Goal: Information Seeking & Learning: Learn about a topic

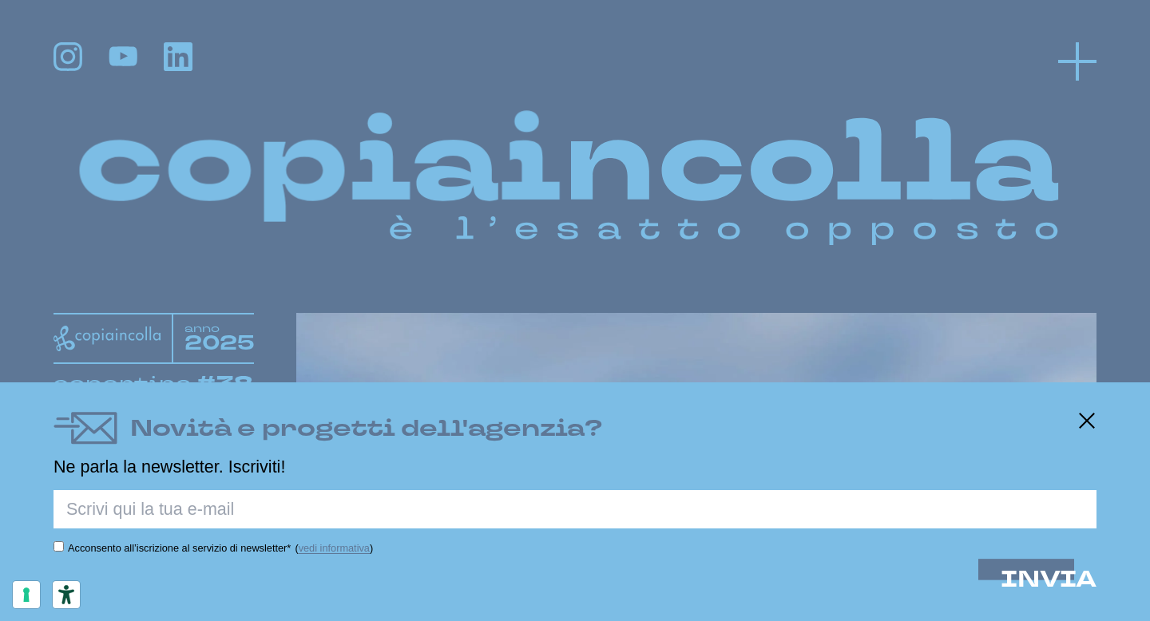
click at [1061, 58] on icon at bounding box center [1077, 61] width 38 height 38
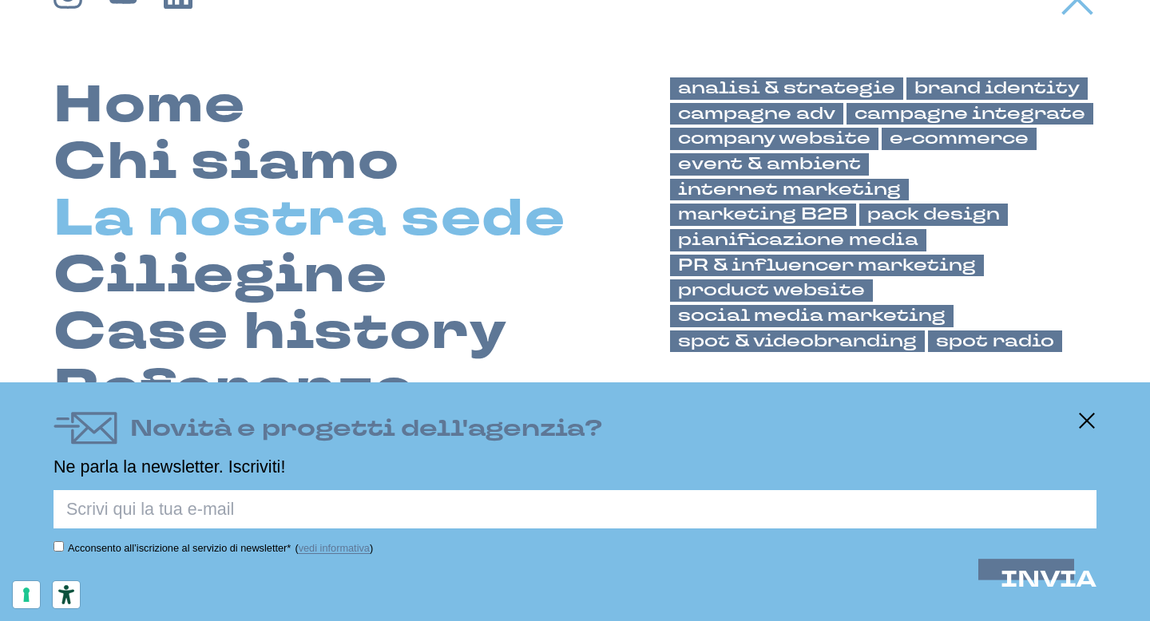
scroll to position [74, 0]
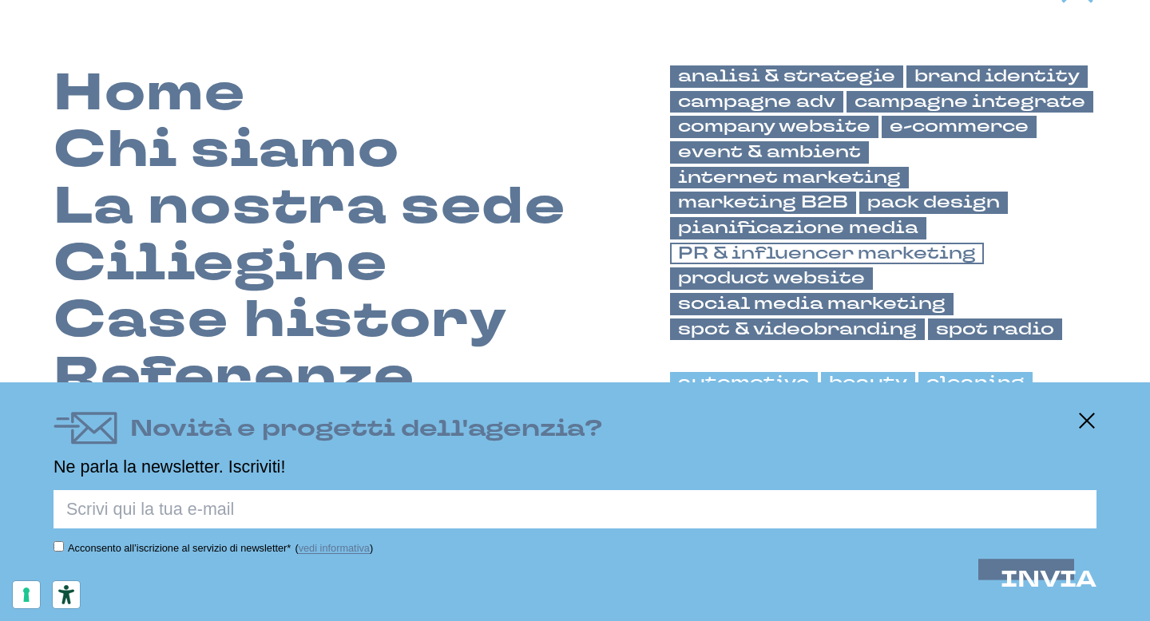
click at [861, 243] on link "PR & influencer marketing" at bounding box center [827, 254] width 314 height 22
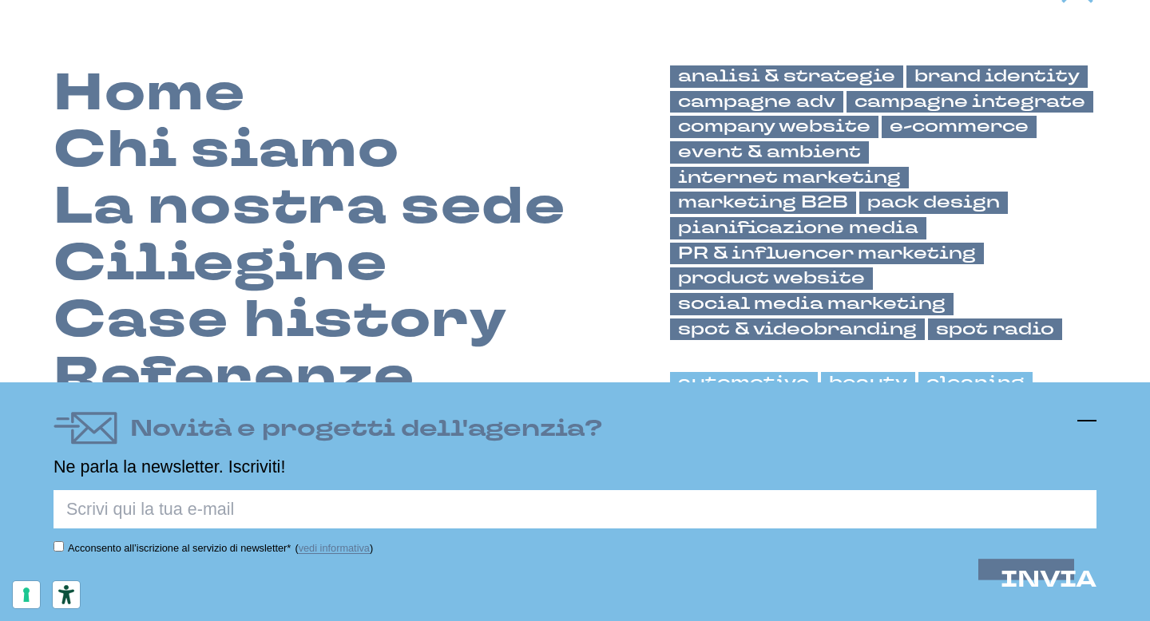
click at [1092, 427] on icon at bounding box center [1086, 420] width 19 height 19
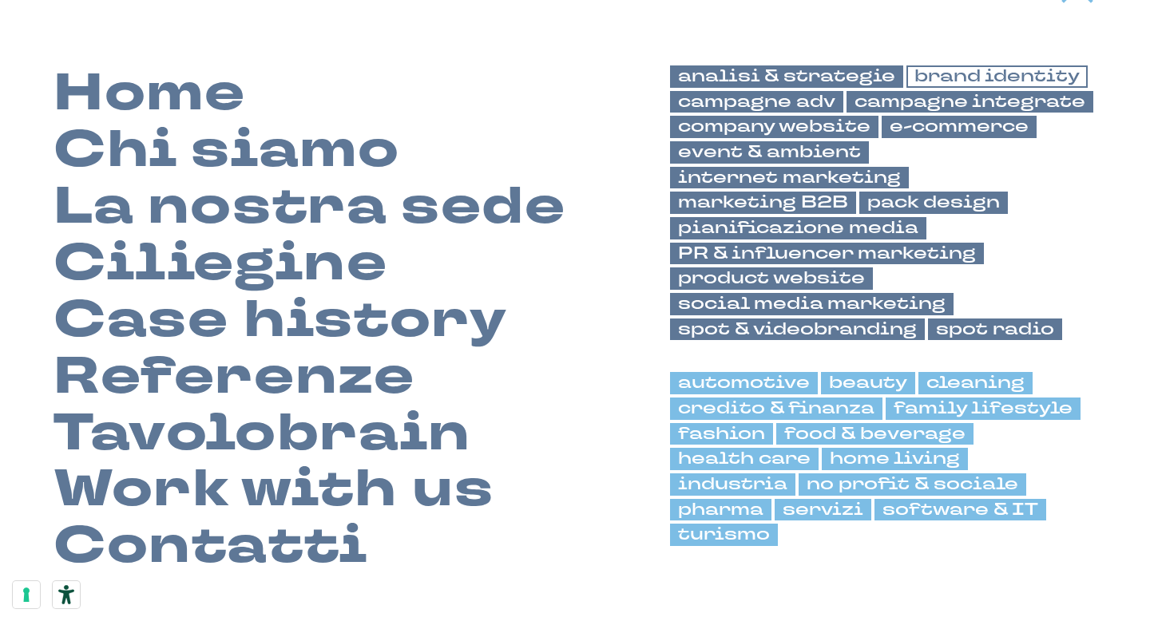
scroll to position [0, 0]
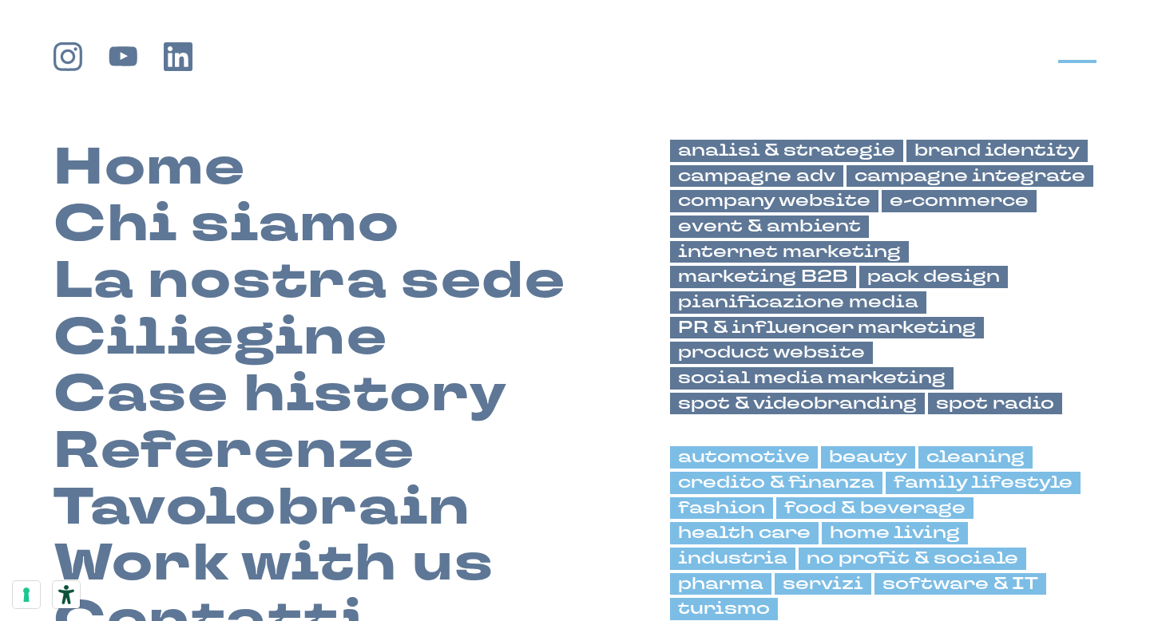
click at [1081, 50] on icon at bounding box center [1077, 61] width 38 height 38
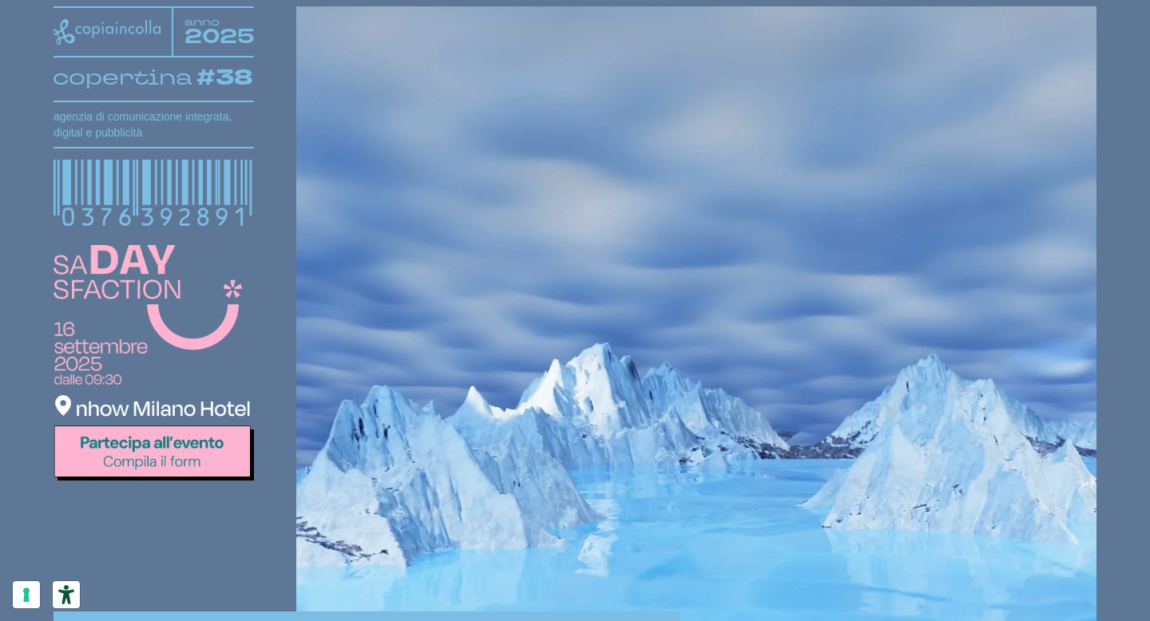
drag, startPoint x: 747, startPoint y: 163, endPoint x: 747, endPoint y: 285, distance: 122.2
click at [747, 248] on video at bounding box center [696, 455] width 800 height 898
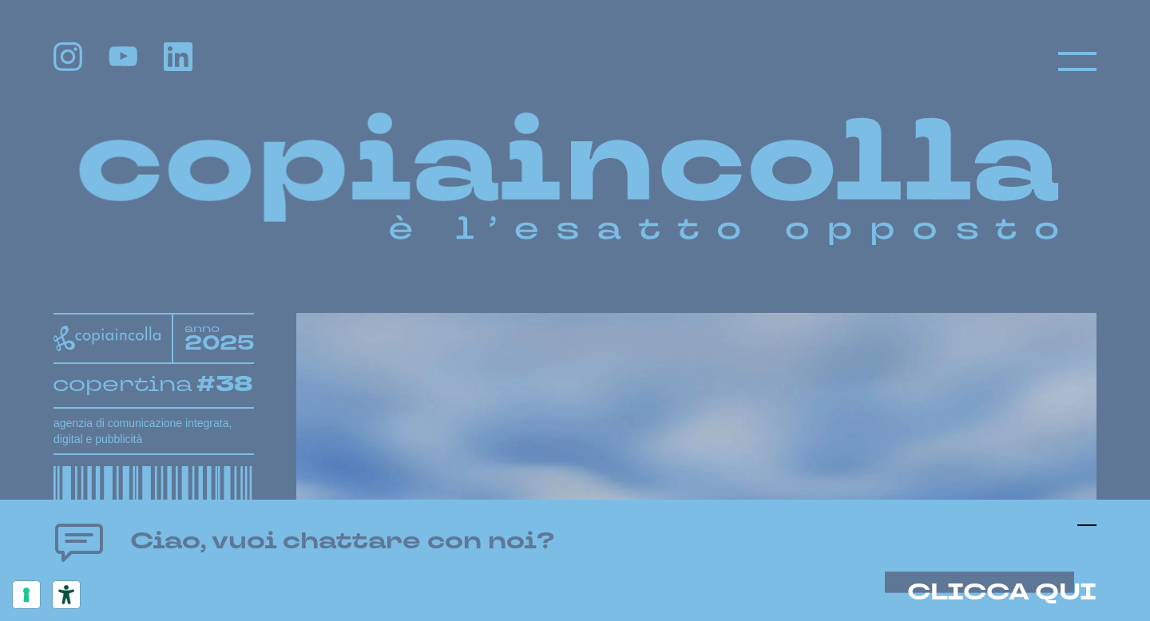
click at [1085, 519] on icon at bounding box center [1086, 525] width 19 height 19
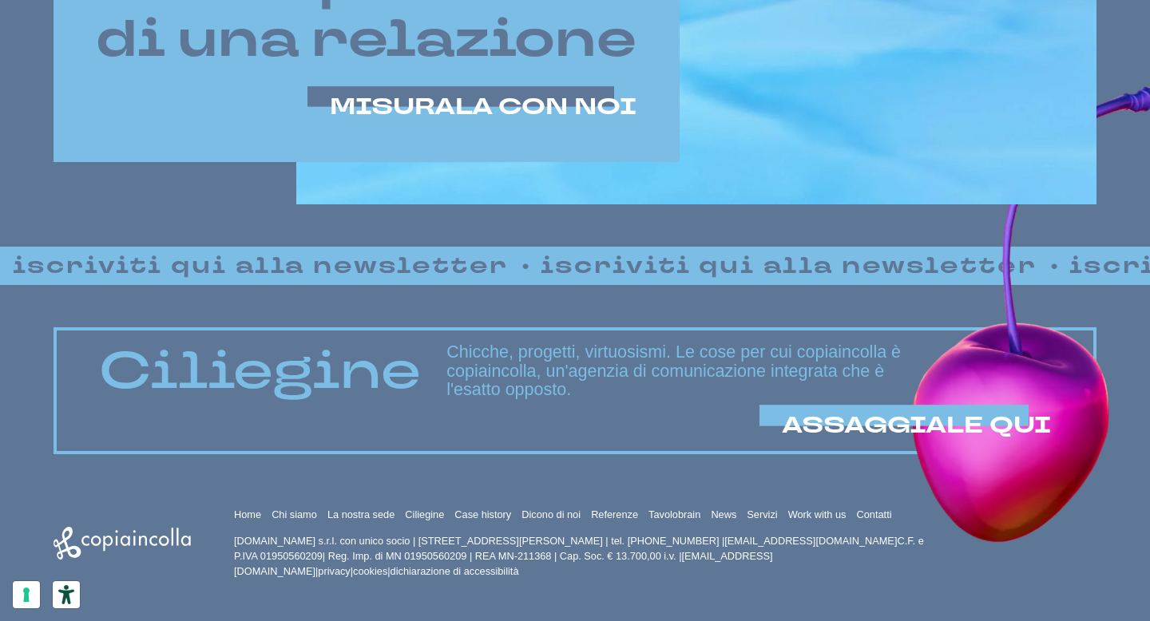
scroll to position [1007, 0]
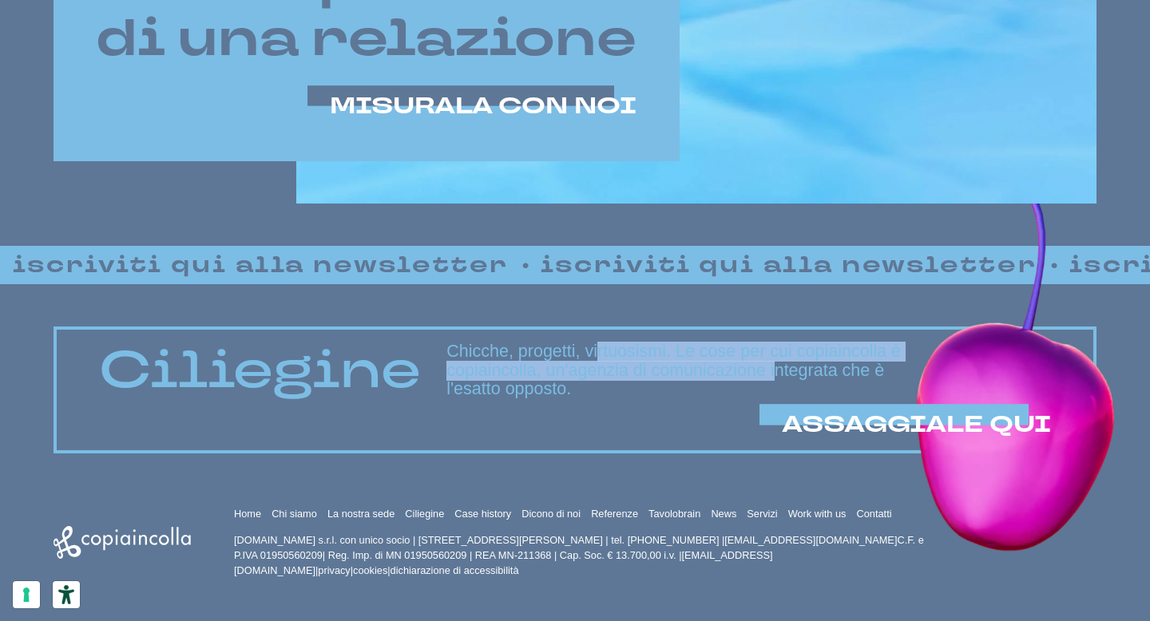
drag, startPoint x: 576, startPoint y: 358, endPoint x: 724, endPoint y: 367, distance: 148.0
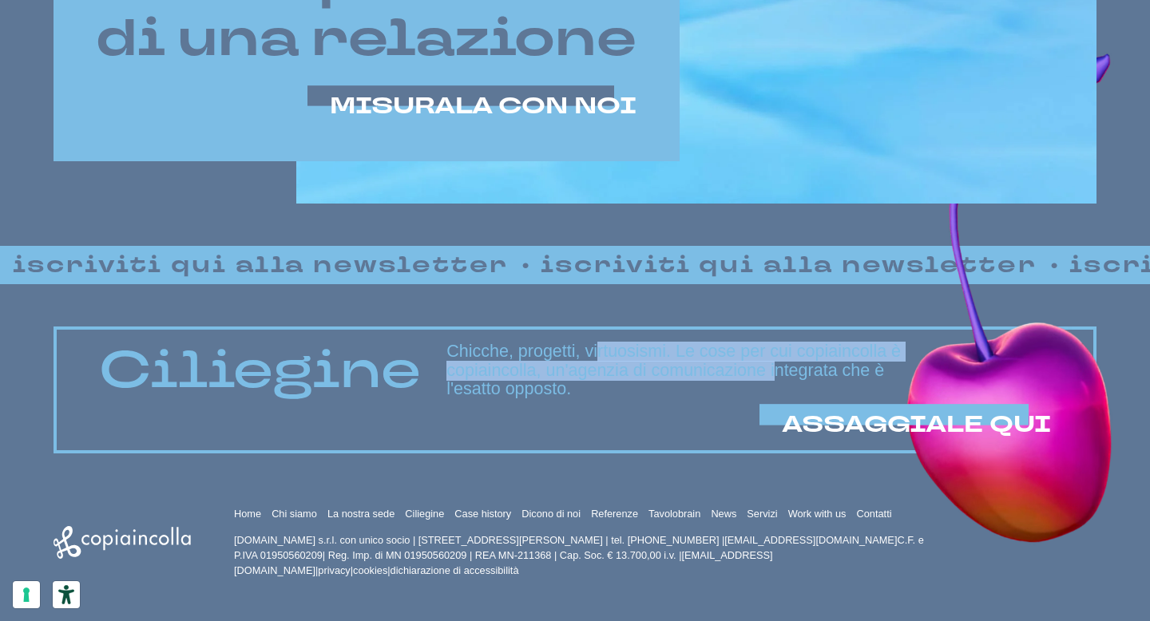
click at [724, 367] on h3 "Chicche, progetti, virtuosismi. Le cose per cui copiaincolla è copiaincolla, un…" at bounding box center [748, 371] width 605 height 57
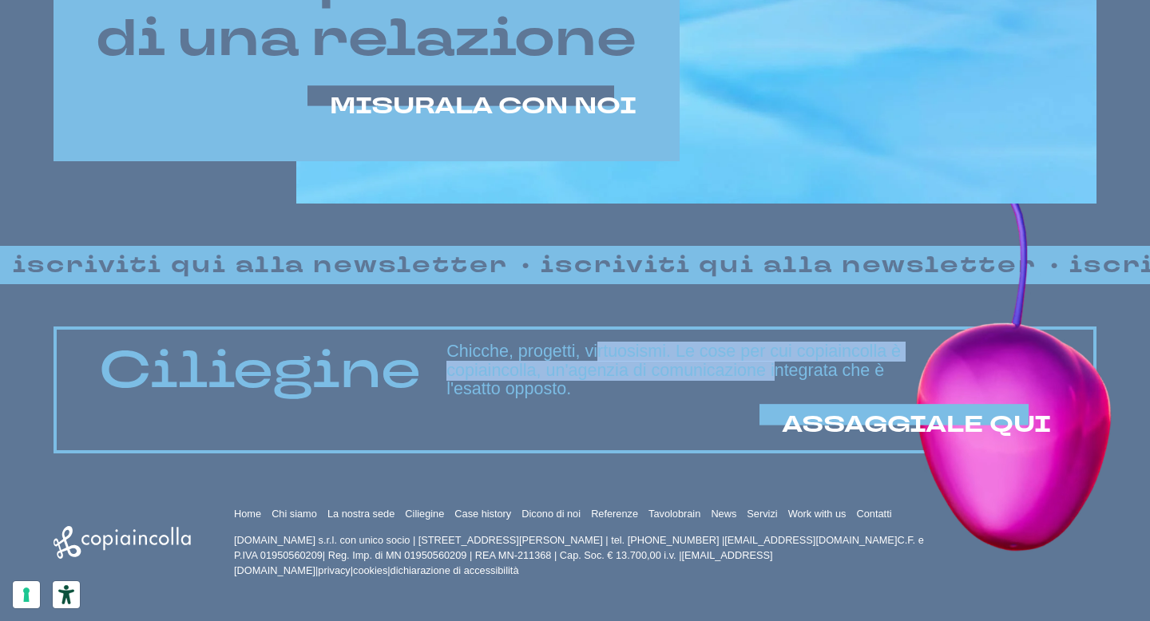
click at [724, 367] on h3 "Chicche, progetti, virtuosismi. Le cose per cui copiaincolla è copiaincolla, un…" at bounding box center [748, 371] width 605 height 57
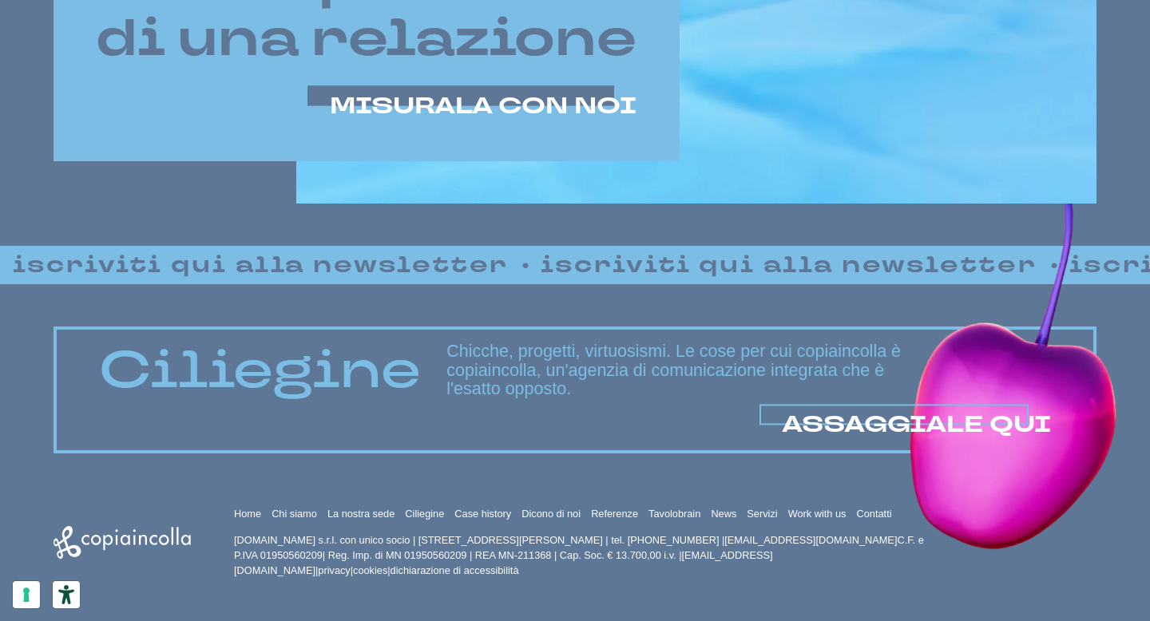
click at [894, 425] on span "ASSAGGIALE QUI" at bounding box center [916, 424] width 269 height 31
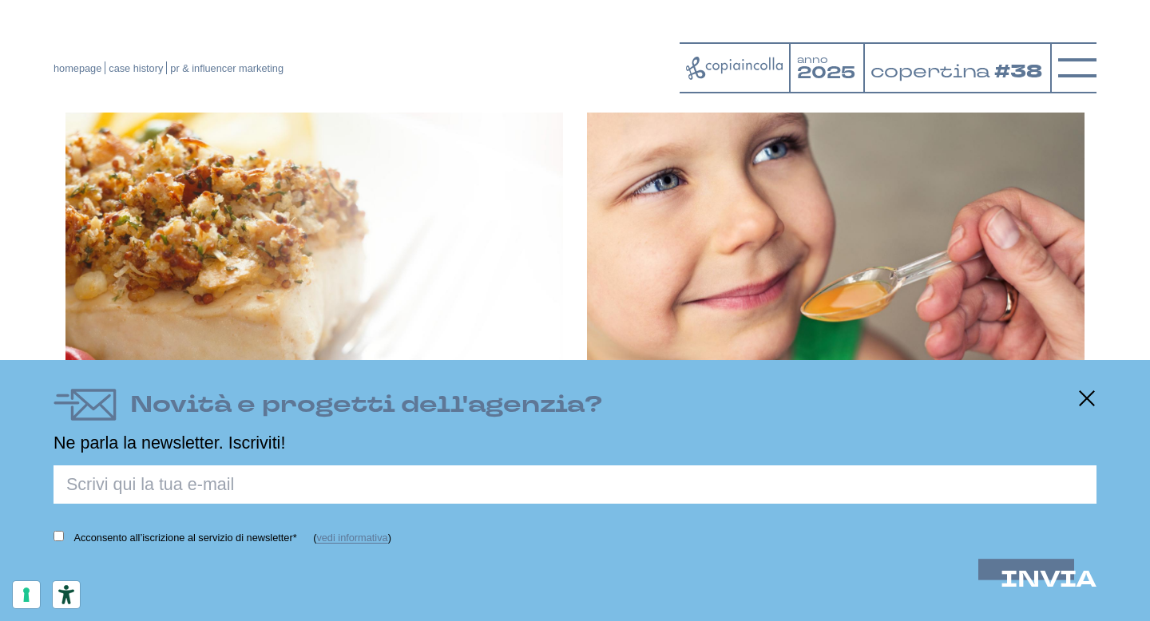
scroll to position [732, 0]
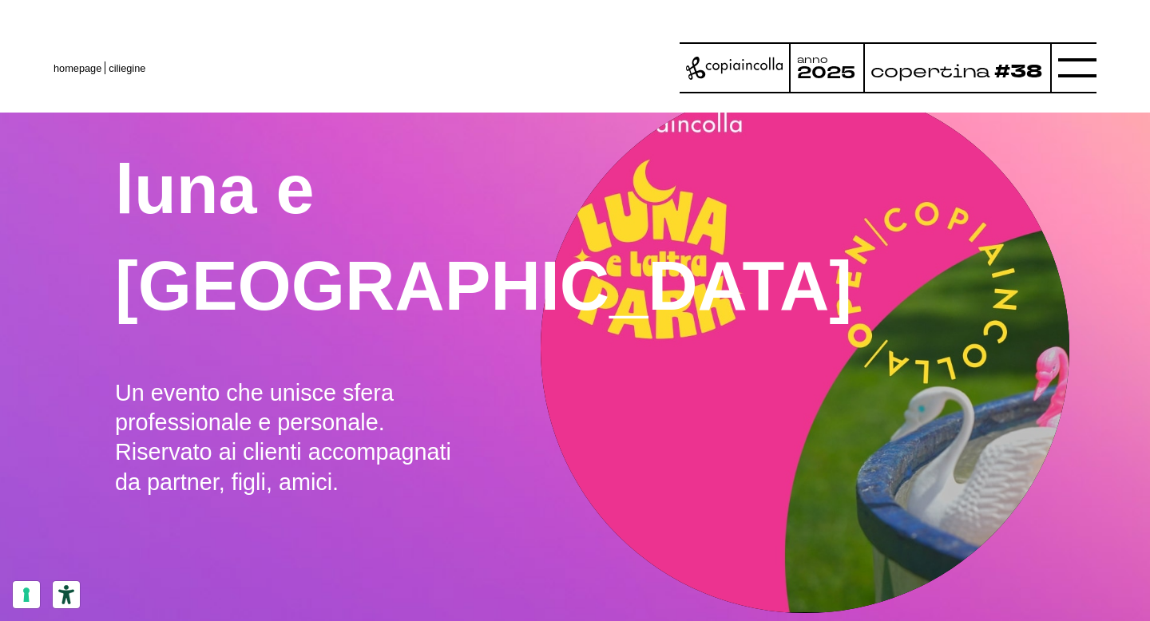
scroll to position [1665, 0]
